Goal: Information Seeking & Learning: Check status

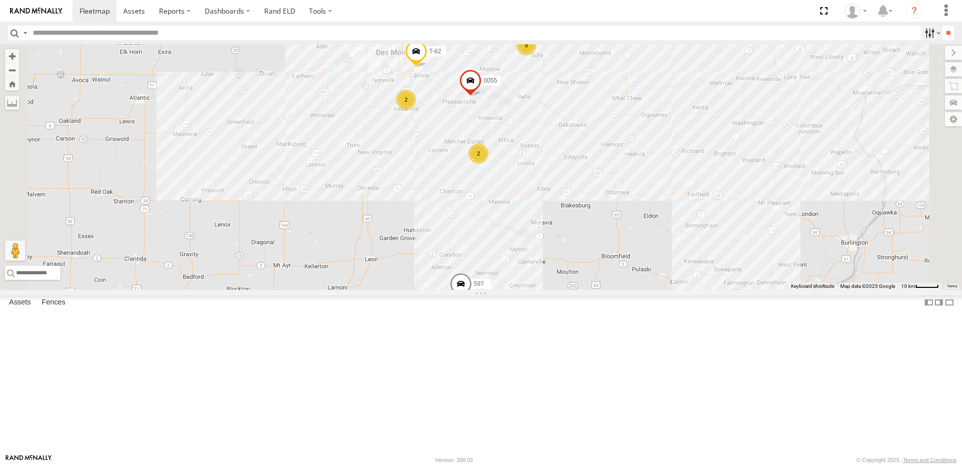
click at [923, 32] on label at bounding box center [932, 33] width 22 height 15
click at [0, 0] on span "Tractor" at bounding box center [0, 0] width 0 height 0
click at [943, 28] on input "**" at bounding box center [949, 33] width 12 height 15
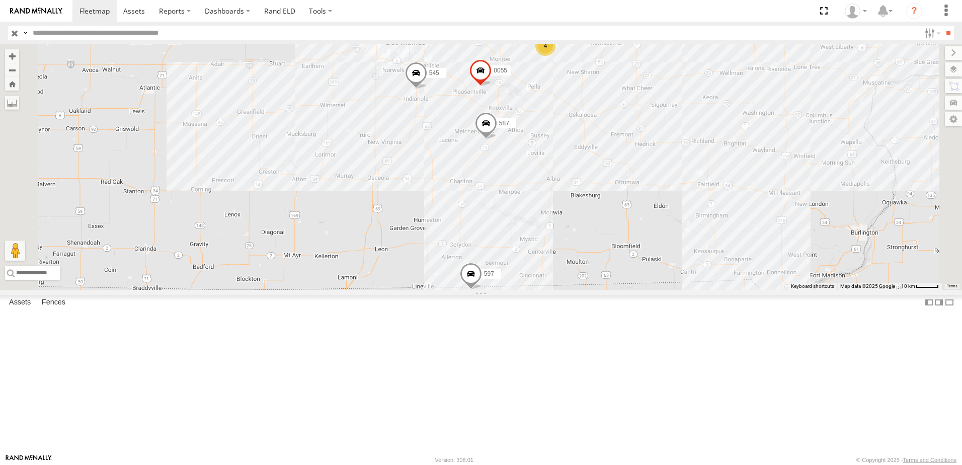
click at [0, 0] on div "597" at bounding box center [0, 0] width 0 height 0
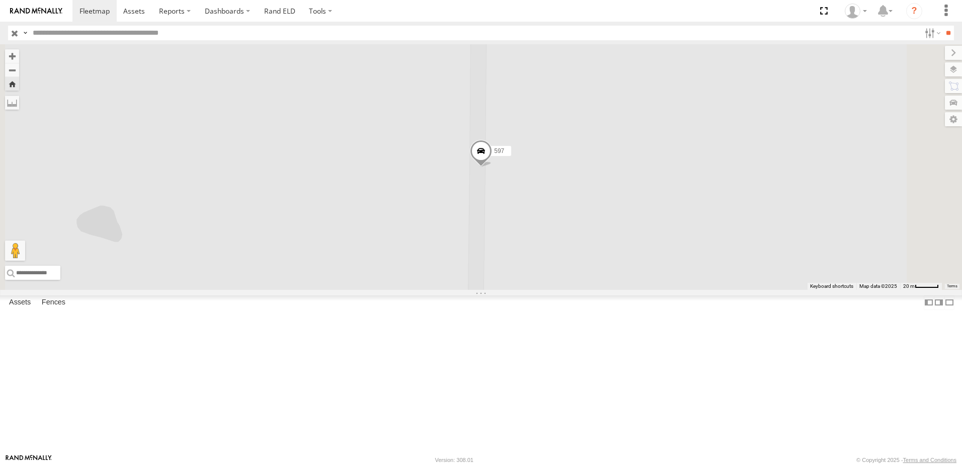
click at [492, 167] on span at bounding box center [481, 153] width 22 height 27
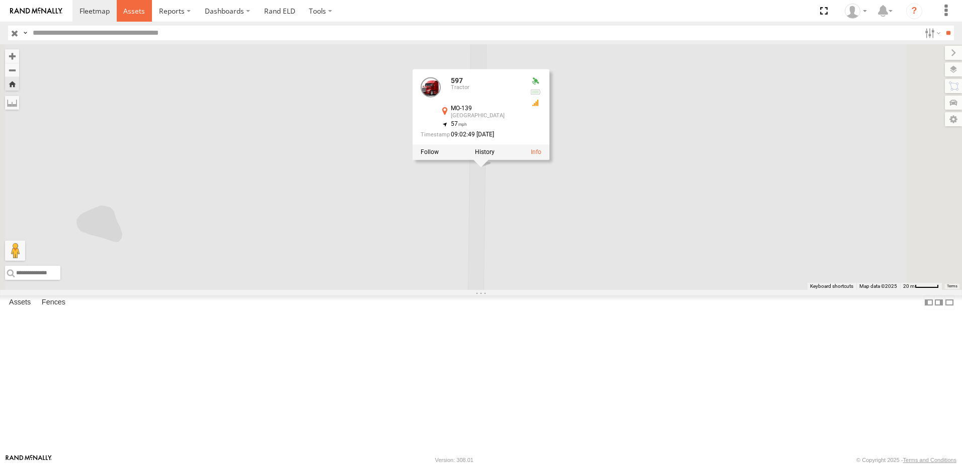
click at [125, 10] on span at bounding box center [134, 11] width 22 height 10
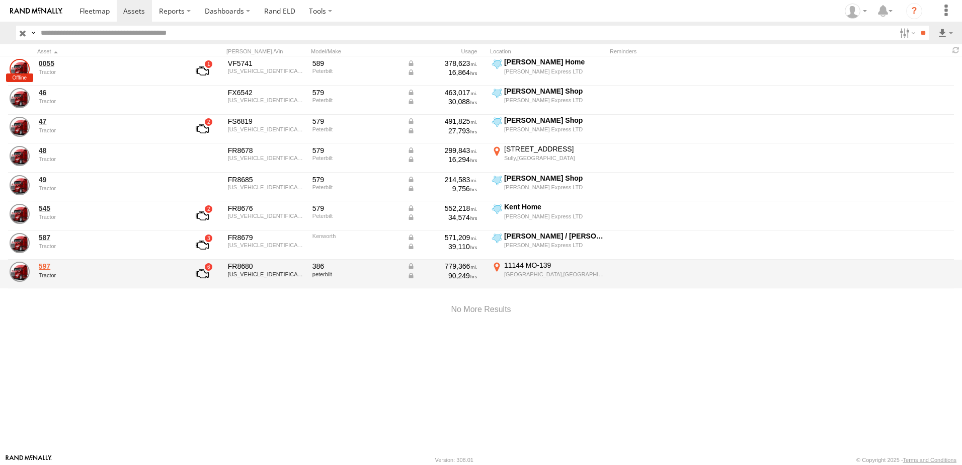
click at [41, 265] on link "597" at bounding box center [108, 266] width 138 height 9
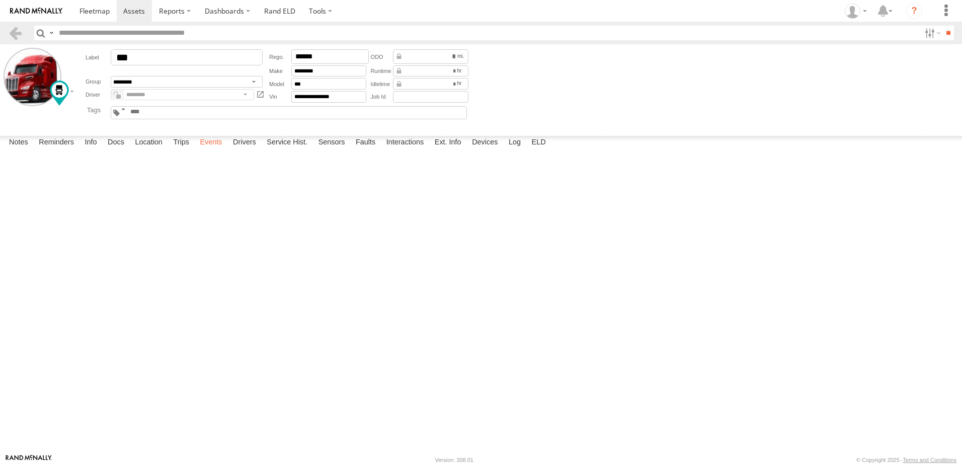
click at [215, 150] on label "Events" at bounding box center [211, 143] width 32 height 14
click at [13, 31] on link at bounding box center [15, 33] width 15 height 15
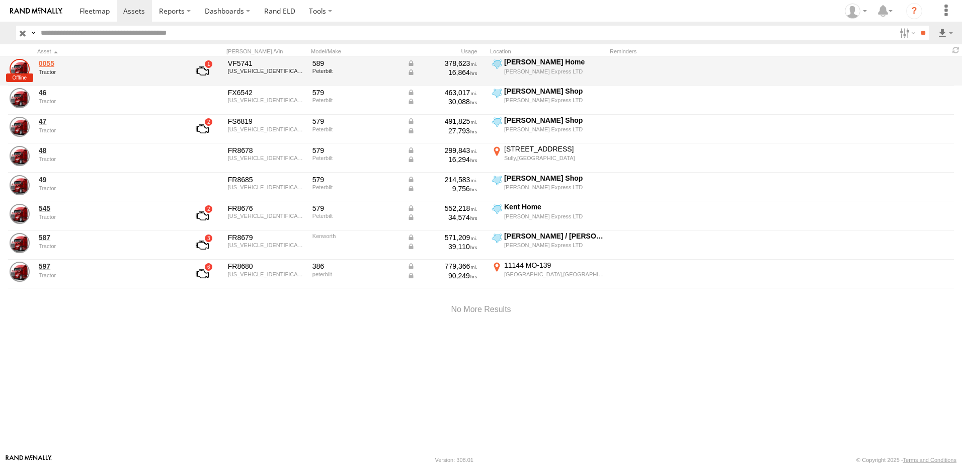
click at [47, 60] on link "0055" at bounding box center [108, 63] width 138 height 9
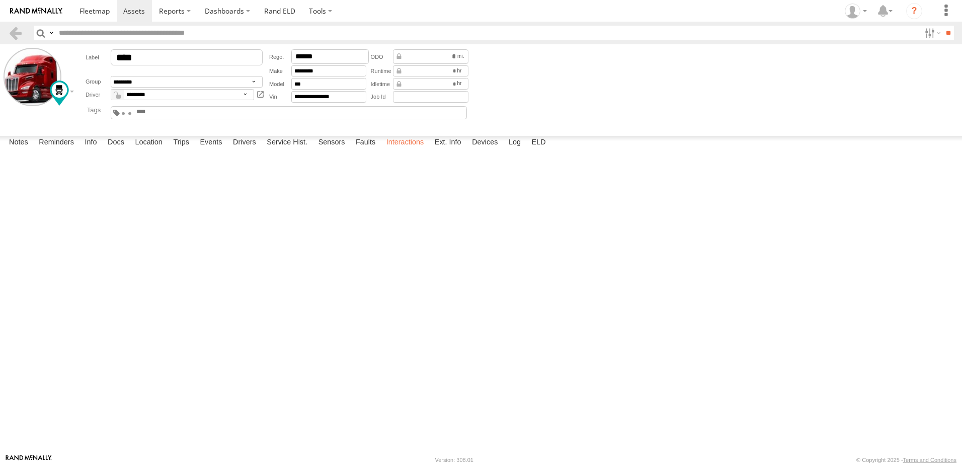
click at [401, 150] on label "Interactions" at bounding box center [405, 143] width 48 height 14
click at [214, 150] on label "Events" at bounding box center [211, 143] width 32 height 14
click at [407, 150] on label "Interactions" at bounding box center [405, 143] width 48 height 14
click at [17, 33] on link at bounding box center [15, 33] width 15 height 15
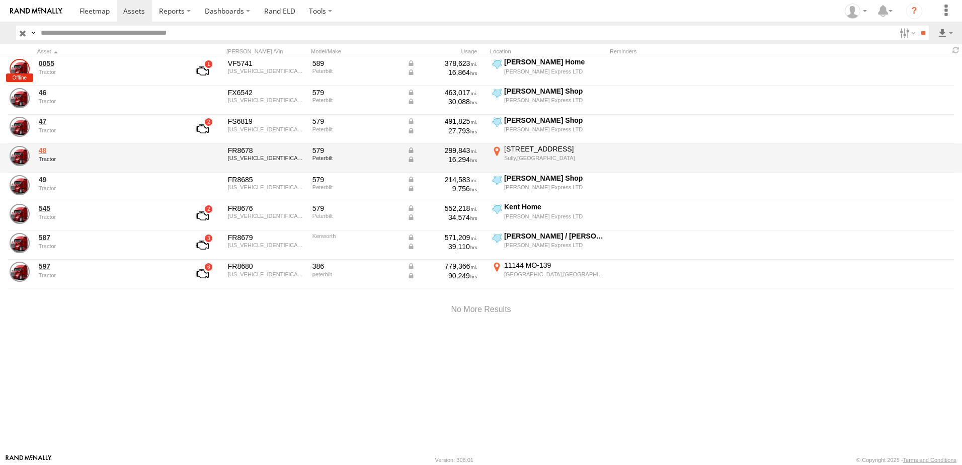
click at [45, 150] on link "48" at bounding box center [108, 150] width 138 height 9
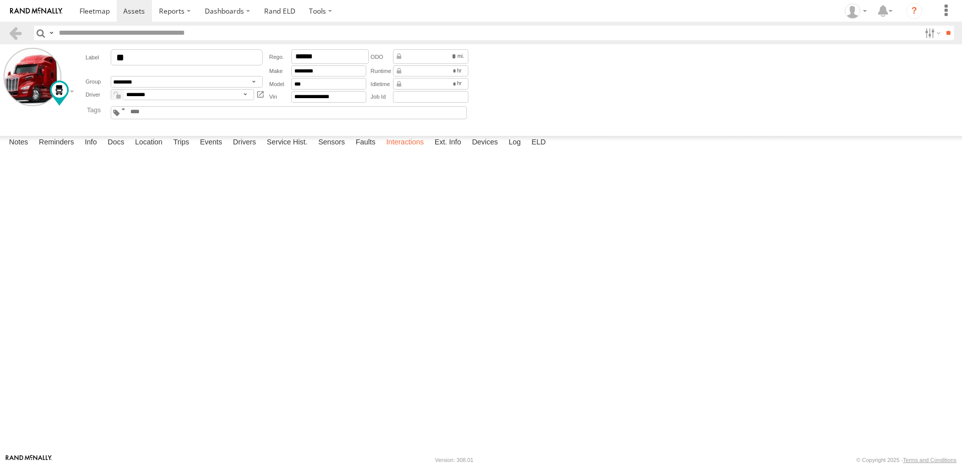
click at [410, 150] on label "Interactions" at bounding box center [405, 143] width 48 height 14
click at [14, 31] on link at bounding box center [15, 33] width 15 height 15
